Goal: Information Seeking & Learning: Find specific fact

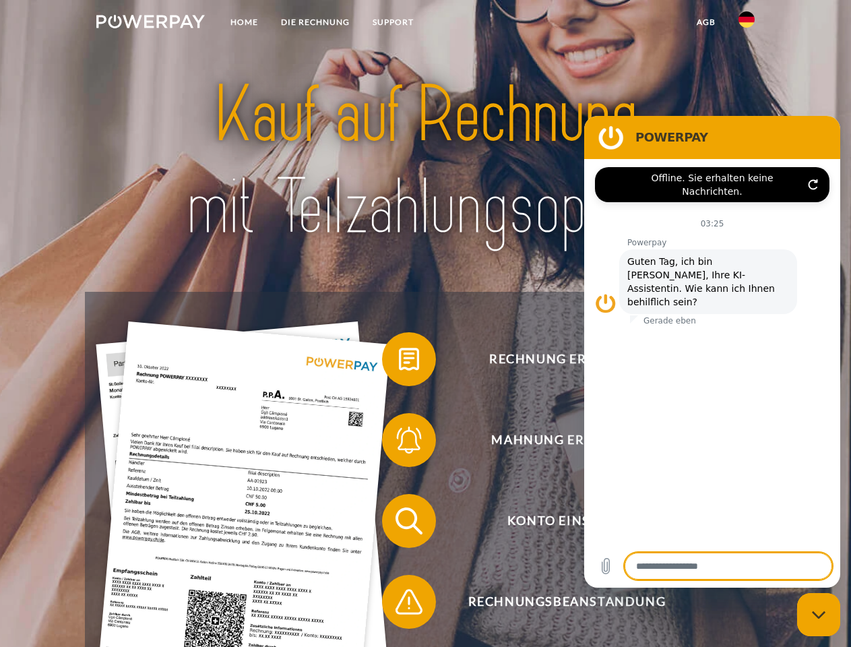
click at [150, 24] on img at bounding box center [150, 21] width 108 height 13
click at [746, 24] on img at bounding box center [746, 19] width 16 height 16
click at [705, 22] on link "agb" at bounding box center [706, 22] width 42 height 24
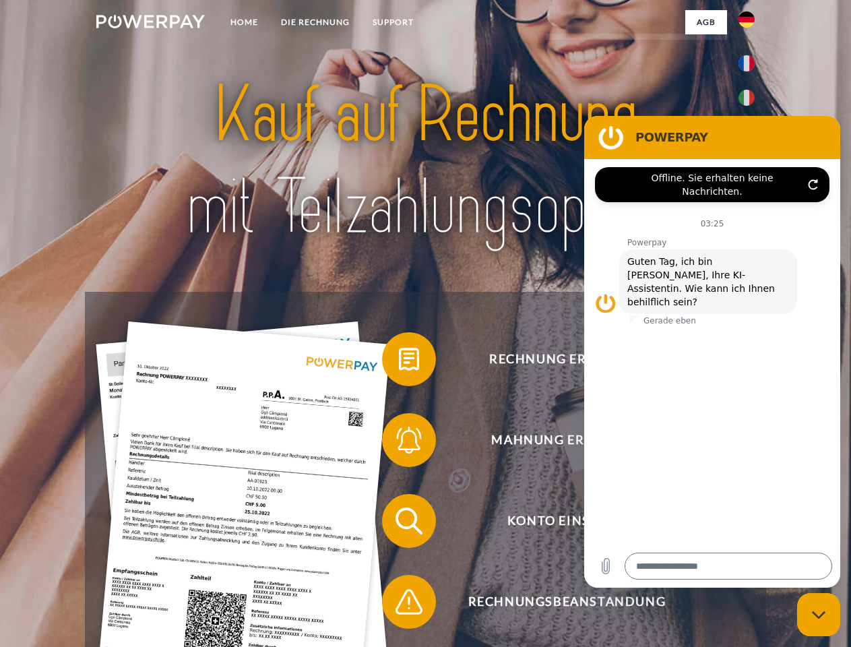
click at [399, 362] on span at bounding box center [388, 358] width 67 height 67
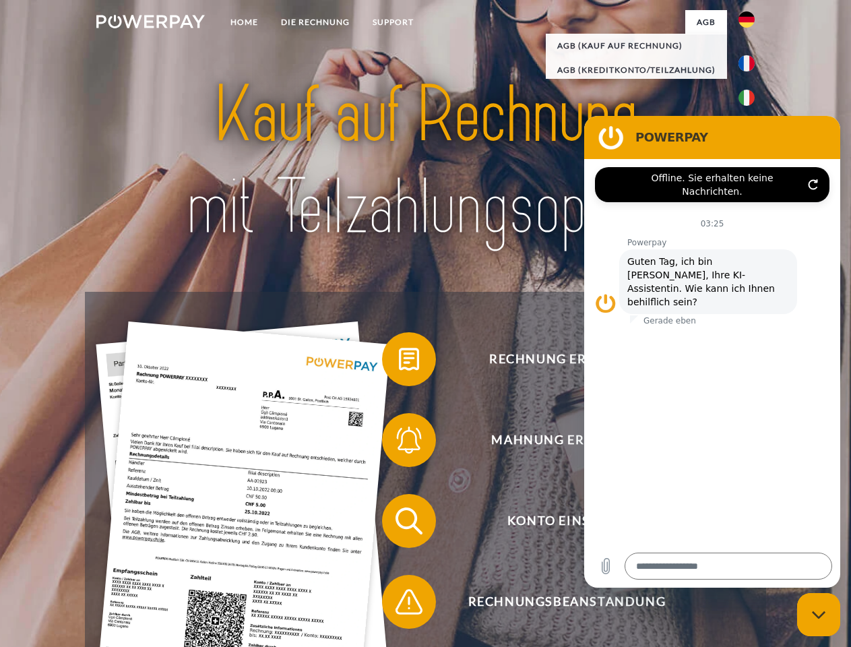
click at [399, 443] on div "Rechnung erhalten? Mahnung erhalten? Konto einsehen" at bounding box center [425, 561] width 680 height 539
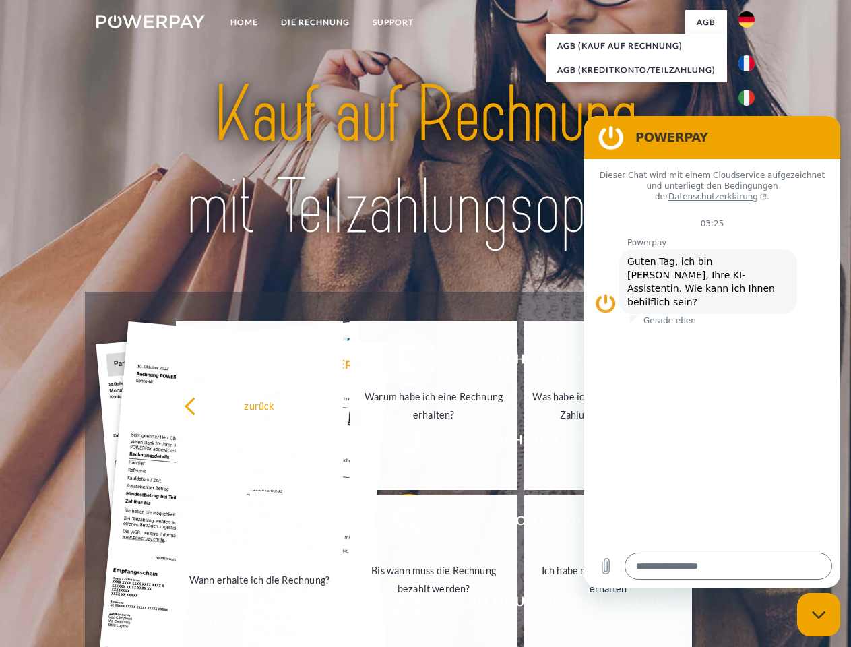
click at [399, 523] on link "Bis wann muss die Rechnung bezahlt werden?" at bounding box center [434, 579] width 168 height 168
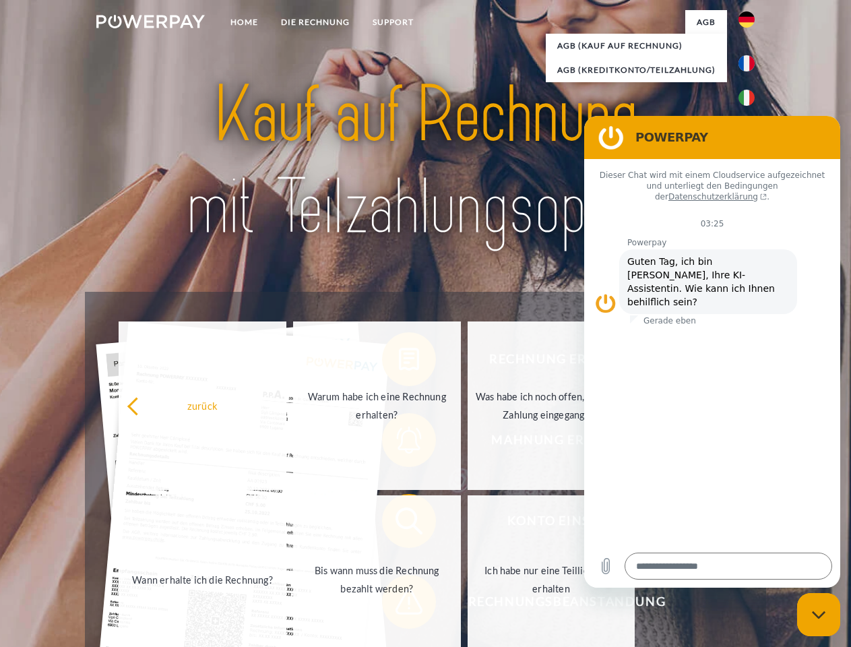
click at [399, 604] on span at bounding box center [388, 601] width 67 height 67
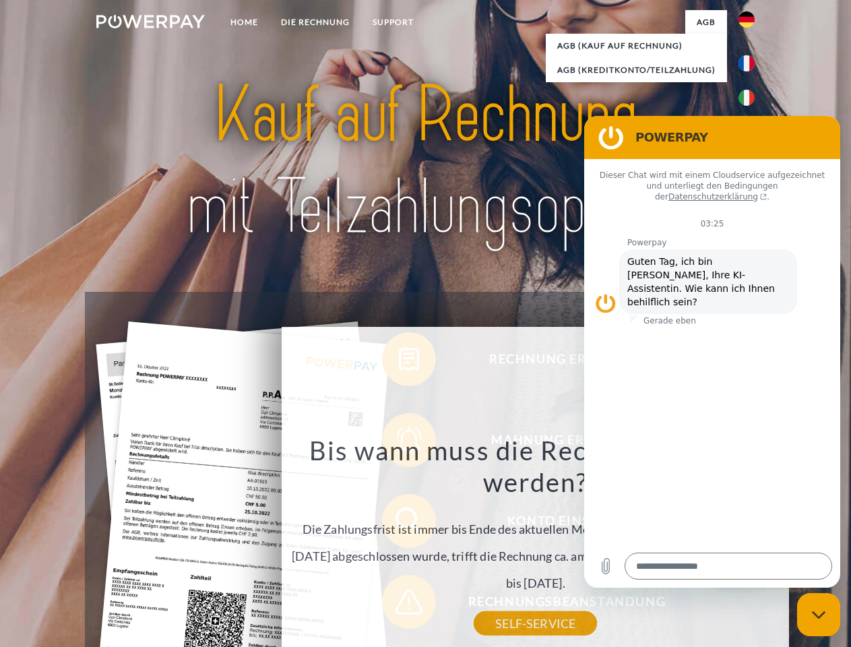
click at [819, 614] on icon "Messaging-Fenster schließen" at bounding box center [819, 614] width 14 height 9
type textarea "*"
